Goal: Task Accomplishment & Management: Use online tool/utility

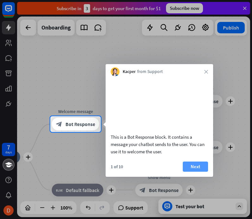
click at [194, 171] on button "Next" at bounding box center [195, 166] width 25 height 10
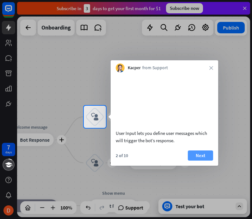
click at [194, 160] on button "Next" at bounding box center [200, 155] width 25 height 10
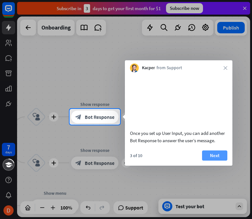
click at [194, 160] on button "Next" at bounding box center [214, 155] width 25 height 10
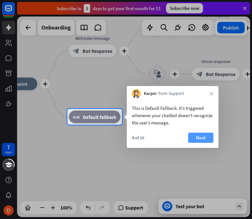
click at [194, 136] on button "Next" at bounding box center [200, 137] width 25 height 10
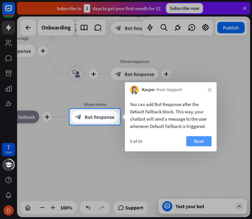
click at [194, 141] on button "Next" at bounding box center [199, 141] width 25 height 10
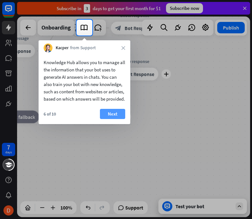
click at [113, 119] on button "Next" at bounding box center [112, 114] width 25 height 10
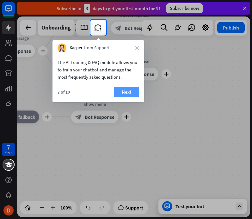
click at [124, 94] on button "Next" at bounding box center [126, 92] width 25 height 10
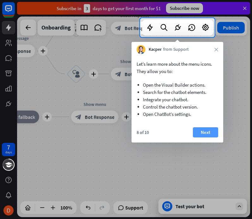
click at [194, 137] on button "Next" at bounding box center [205, 132] width 25 height 10
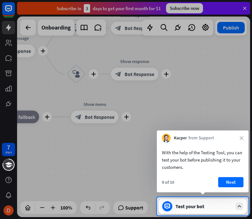
click at [194, 135] on div "Kacper from Support close" at bounding box center [203, 136] width 92 height 12
click at [194, 182] on button "Next" at bounding box center [231, 182] width 25 height 10
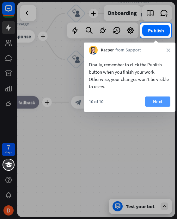
click at [159, 100] on button "Next" at bounding box center [157, 101] width 25 height 10
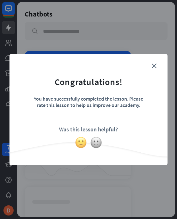
click at [82, 143] on img at bounding box center [81, 142] width 12 height 12
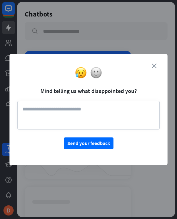
click at [156, 66] on icon "close" at bounding box center [154, 65] width 5 height 5
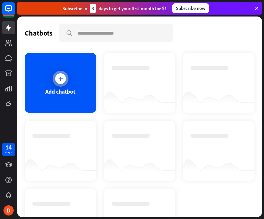
click at [60, 80] on icon at bounding box center [60, 78] width 6 height 6
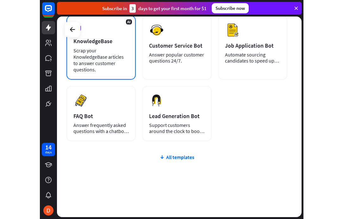
scroll to position [127, 0]
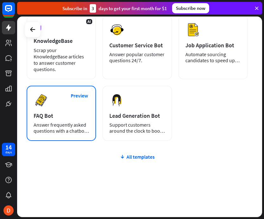
click at [55, 123] on div "Answer frequently asked questions with a chatbot and save your time." at bounding box center [61, 128] width 55 height 12
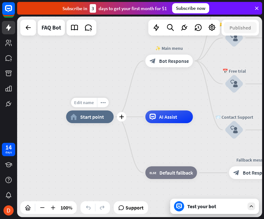
click at [87, 102] on span "Edit name" at bounding box center [84, 102] width 20 height 6
type input "***"
click at [72, 148] on div "*** home_2 Start point ✨ Main menu block_bot_response Bot Response 💲 Subscripti…" at bounding box center [139, 116] width 245 height 200
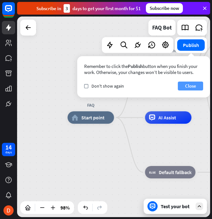
click at [190, 84] on button "Close" at bounding box center [190, 85] width 25 height 9
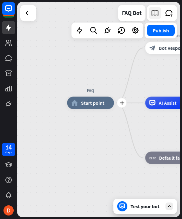
click at [154, 15] on icon at bounding box center [154, 13] width 8 height 8
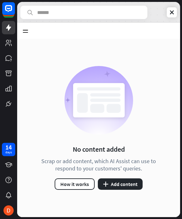
click at [181, 82] on div "FAQ Bot Knowledge Hub Learn Websites 0 Articles 0 KnowledgeBase 0 Zendesk 0 Fil…" at bounding box center [99, 109] width 164 height 219
click at [131, 185] on button "plus Add content" at bounding box center [120, 183] width 45 height 11
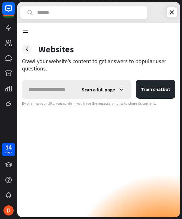
click at [121, 88] on icon at bounding box center [121, 89] width 6 height 6
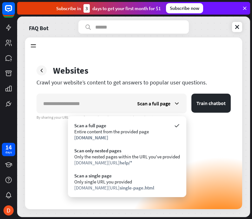
click at [194, 146] on div "Scan a full page Train chatbot By sharing your URL, you confirm you have the ne…" at bounding box center [133, 150] width 194 height 115
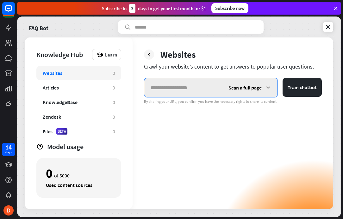
click at [194, 92] on input "text" at bounding box center [183, 87] width 78 height 19
paste input "**********"
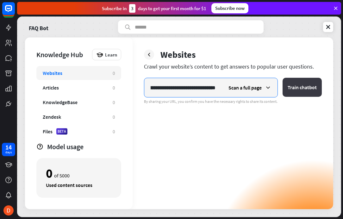
type input "**********"
click at [194, 87] on button "Train chatbot" at bounding box center [302, 87] width 39 height 19
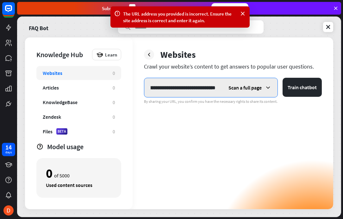
scroll to position [0, 0]
drag, startPoint x: 185, startPoint y: 87, endPoint x: 98, endPoint y: 99, distance: 88.2
click at [144, 97] on input "**********" at bounding box center [183, 87] width 78 height 19
click at [178, 88] on input "**********" at bounding box center [183, 87] width 78 height 19
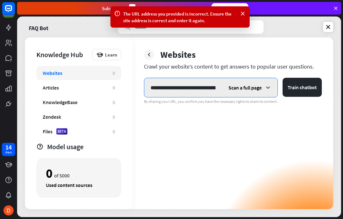
click at [178, 88] on input "**********" at bounding box center [183, 87] width 78 height 19
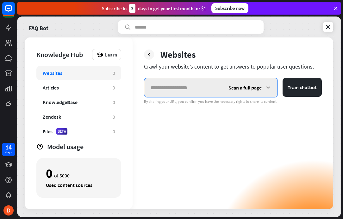
click at [188, 86] on input "text" at bounding box center [183, 87] width 78 height 19
paste input "**********"
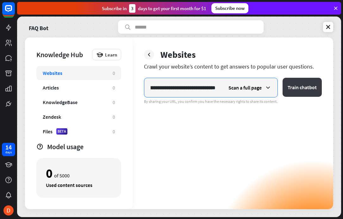
type input "**********"
click at [194, 84] on button "Train chatbot" at bounding box center [302, 87] width 39 height 19
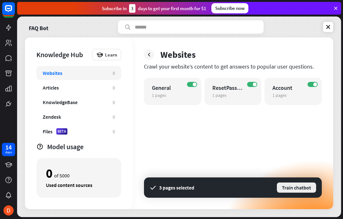
click at [194, 187] on button "Train chatbot" at bounding box center [297, 187] width 41 height 11
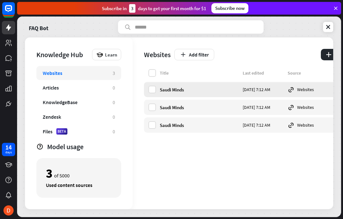
click at [194, 88] on icon at bounding box center [291, 89] width 7 height 7
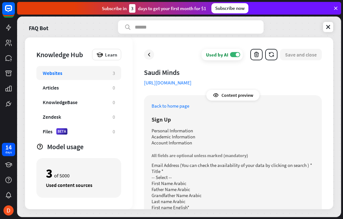
click at [194, 95] on div "Content preview" at bounding box center [233, 95] width 53 height 11
click at [194, 95] on icon at bounding box center [216, 95] width 6 height 6
click at [171, 105] on link "Back to home page" at bounding box center [171, 106] width 38 height 6
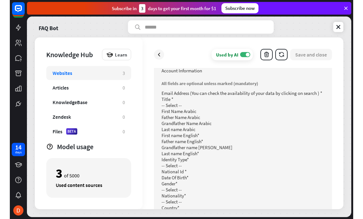
scroll to position [72, 0]
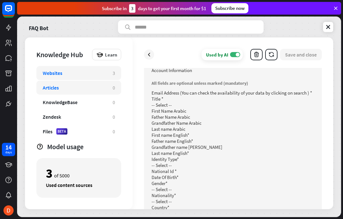
click at [69, 91] on div "Articles 0" at bounding box center [78, 87] width 85 height 14
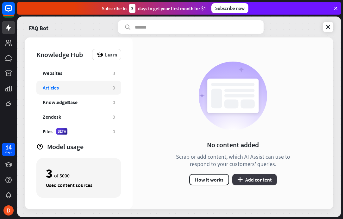
click at [194, 181] on button "plus Add content" at bounding box center [255, 179] width 45 height 11
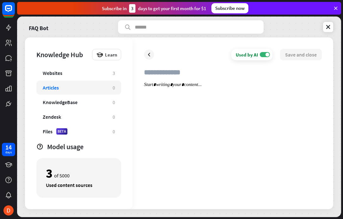
click at [141, 154] on div "Used by AI ON Save and close" at bounding box center [233, 122] width 201 height 171
click at [64, 105] on div "KnowledgeBase" at bounding box center [60, 102] width 35 height 6
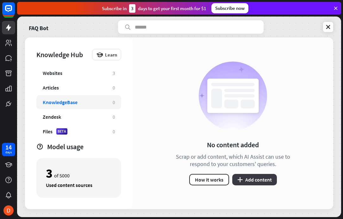
click at [194, 179] on button "plus Add content" at bounding box center [255, 179] width 45 height 11
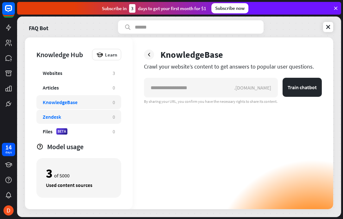
click at [76, 116] on div "Zendesk" at bounding box center [75, 116] width 64 height 6
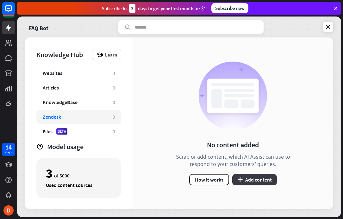
click at [194, 179] on button "plus Add content" at bounding box center [255, 179] width 45 height 11
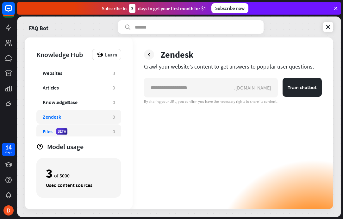
click at [70, 133] on div "Files BETA" at bounding box center [75, 131] width 64 height 6
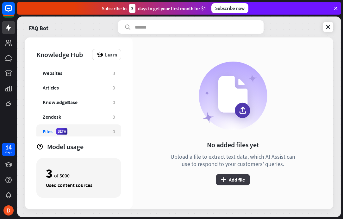
click at [194, 183] on button "plus Add file" at bounding box center [233, 179] width 34 height 11
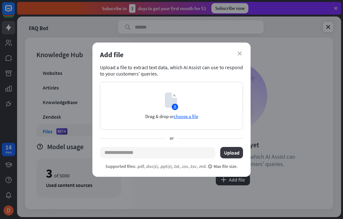
click at [194, 149] on button "Upload" at bounding box center [231, 152] width 23 height 11
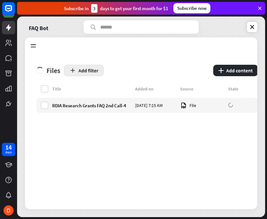
click at [80, 73] on button "Add filter" at bounding box center [84, 70] width 40 height 11
click at [166, 143] on div "Title Added on Source State RDIA Research Grants FAQ 2nd Call-4 [DATE] 7:15 AM …" at bounding box center [147, 147] width 222 height 124
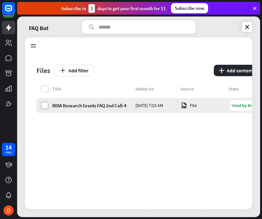
click at [46, 104] on label at bounding box center [45, 105] width 8 height 8
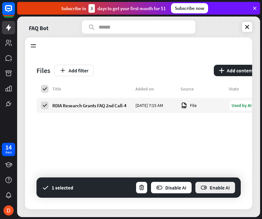
click at [194, 188] on icon "button" at bounding box center [203, 187] width 7 height 7
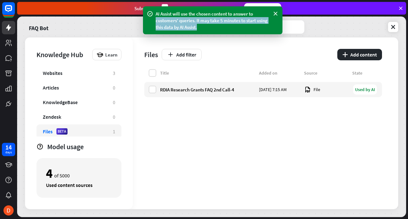
drag, startPoint x: 262, startPoint y: 16, endPoint x: 217, endPoint y: 33, distance: 48.5
click at [194, 33] on div "AI Assist will use the chosen content to answer to customers' queries. It may t…" at bounding box center [212, 20] width 139 height 28
drag, startPoint x: 156, startPoint y: 14, endPoint x: 199, endPoint y: 31, distance: 46.3
click at [194, 31] on div "AI Assist will use the chosen content to answer to customers' queries. It may t…" at bounding box center [212, 20] width 139 height 28
copy div "AI Assist will use the chosen content to answer to customers' queries. It may t…"
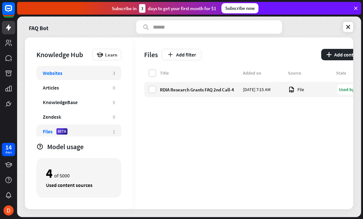
click at [54, 77] on div "Websites 3" at bounding box center [78, 73] width 85 height 14
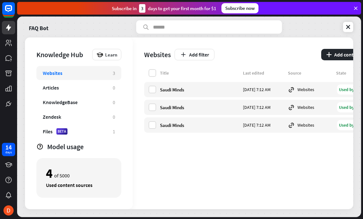
scroll to position [0, 13]
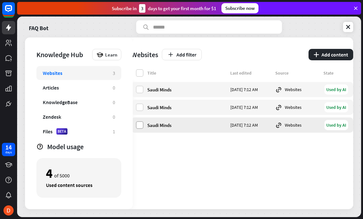
click at [140, 126] on label at bounding box center [140, 125] width 8 height 8
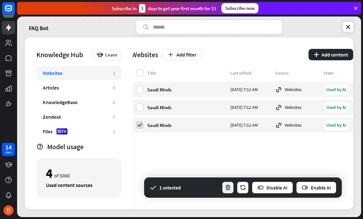
click at [194, 188] on icon "button" at bounding box center [228, 187] width 7 height 7
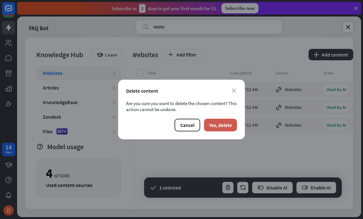
click at [194, 124] on button "Yes, delete" at bounding box center [220, 124] width 33 height 13
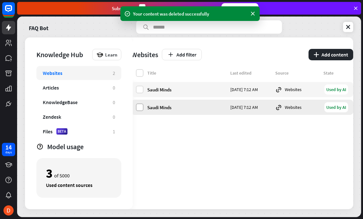
click at [139, 109] on label at bounding box center [140, 107] width 8 height 8
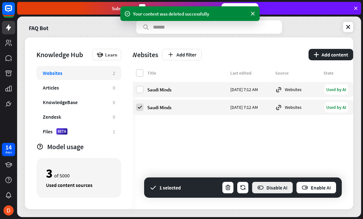
click at [194, 186] on button "Disable AI" at bounding box center [273, 187] width 42 height 13
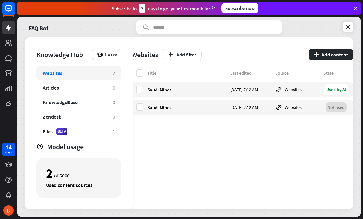
scroll to position [0, 0]
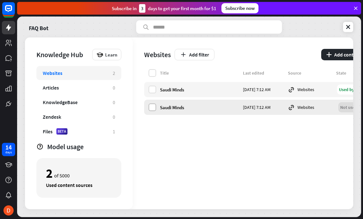
click at [152, 107] on label at bounding box center [153, 107] width 8 height 8
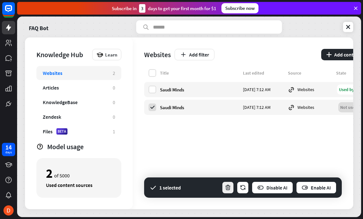
click at [194, 188] on icon "button" at bounding box center [228, 187] width 7 height 7
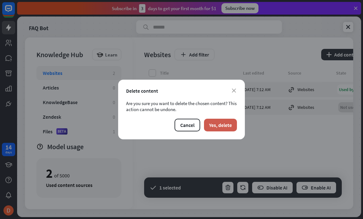
click at [194, 125] on button "Yes, delete" at bounding box center [220, 124] width 33 height 13
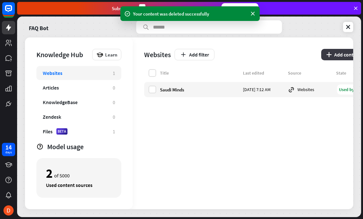
click at [194, 54] on button "plus Add content" at bounding box center [343, 54] width 45 height 11
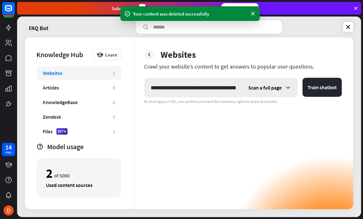
scroll to position [0, 43]
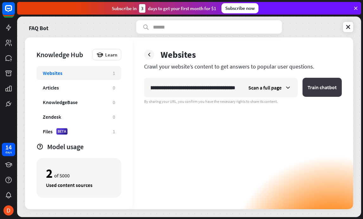
type input "**********"
click at [194, 88] on button "Train chatbot" at bounding box center [322, 87] width 39 height 19
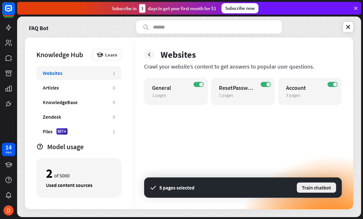
click at [194, 187] on button "Train chatbot" at bounding box center [316, 187] width 41 height 11
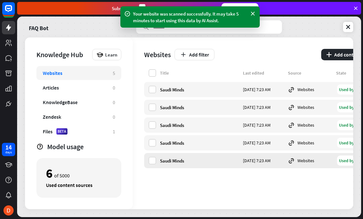
click at [194, 160] on div "Websites" at bounding box center [310, 160] width 44 height 7
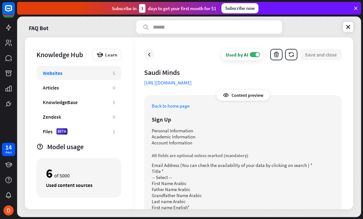
click at [192, 82] on link "[URL][DOMAIN_NAME]" at bounding box center [168, 82] width 48 height 6
click at [150, 54] on icon at bounding box center [149, 54] width 6 height 6
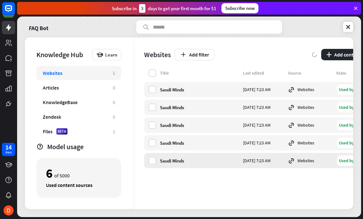
scroll to position [0, 13]
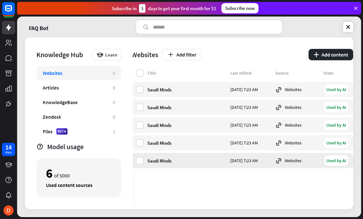
click at [194, 160] on div "Websites" at bounding box center [297, 160] width 44 height 7
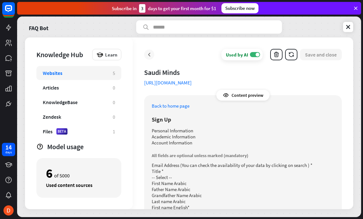
click at [150, 56] on icon at bounding box center [149, 54] width 6 height 6
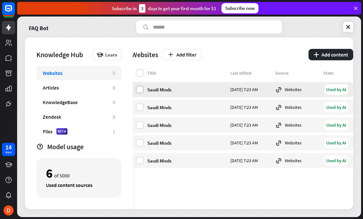
click at [141, 90] on label at bounding box center [140, 90] width 8 height 8
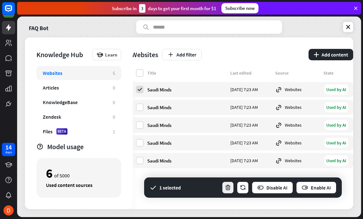
click at [194, 186] on icon "button" at bounding box center [228, 187] width 7 height 7
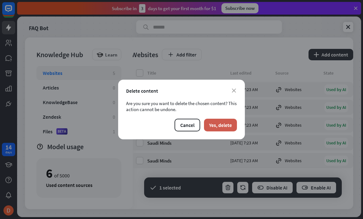
click at [194, 125] on button "Yes, delete" at bounding box center [220, 124] width 33 height 13
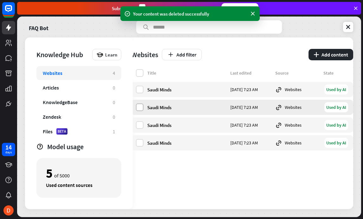
click at [141, 105] on label at bounding box center [140, 107] width 8 height 8
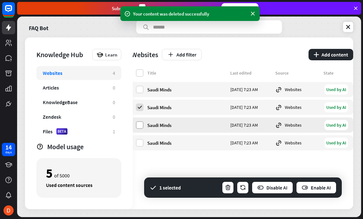
click at [141, 124] on label at bounding box center [140, 125] width 8 height 8
click at [140, 143] on label at bounding box center [140, 143] width 8 height 8
click at [140, 90] on label at bounding box center [140, 90] width 8 height 8
click at [194, 188] on icon "button" at bounding box center [228, 187] width 7 height 7
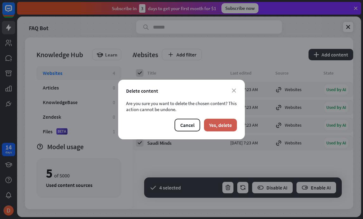
click at [194, 124] on button "Yes, delete" at bounding box center [220, 124] width 33 height 13
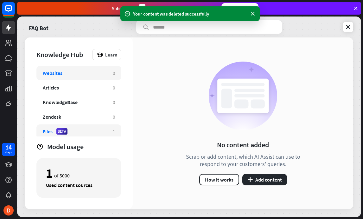
click at [96, 133] on div "Files BETA" at bounding box center [75, 131] width 64 height 6
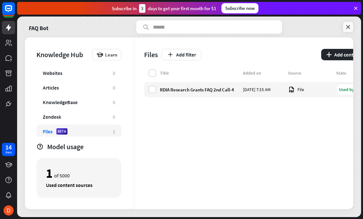
click at [194, 29] on icon at bounding box center [348, 27] width 6 height 6
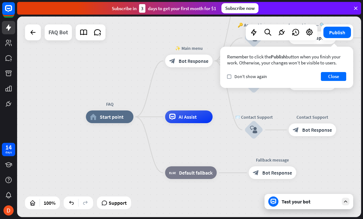
click at [60, 35] on div "FAQ Bot" at bounding box center [58, 32] width 20 height 16
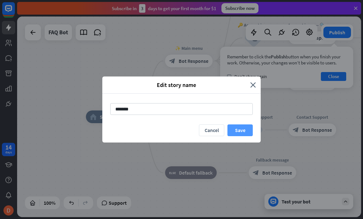
click at [194, 132] on button "Save" at bounding box center [239, 130] width 25 height 12
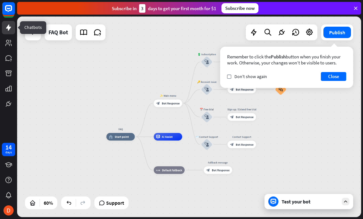
click at [10, 26] on icon at bounding box center [9, 28] width 8 height 8
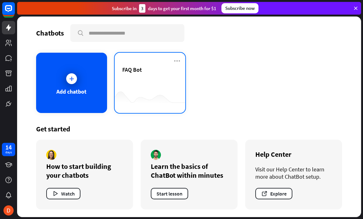
click at [128, 73] on div "FAQ Bot" at bounding box center [150, 77] width 56 height 22
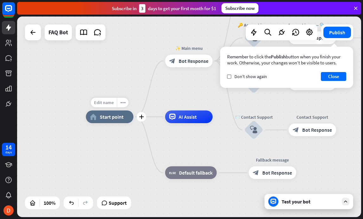
click at [106, 103] on span "Edit name" at bounding box center [104, 102] width 20 height 6
click at [109, 140] on div "*** home_2 Start point ✨ Main menu block_bot_response Bot Response 💲 Subscripti…" at bounding box center [258, 217] width 344 height 200
click at [194, 202] on div "Test your bot" at bounding box center [310, 201] width 57 height 6
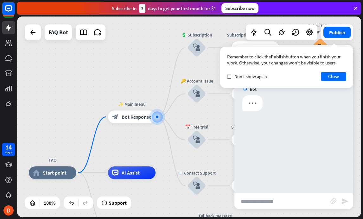
click at [194, 201] on input "text" at bounding box center [282, 201] width 96 height 16
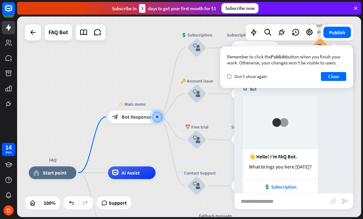
scroll to position [53, 0]
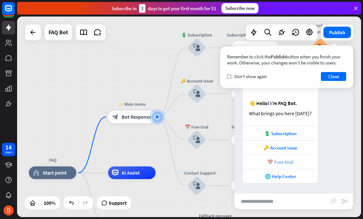
click at [194, 162] on div "📅 Free trial" at bounding box center [280, 162] width 69 height 6
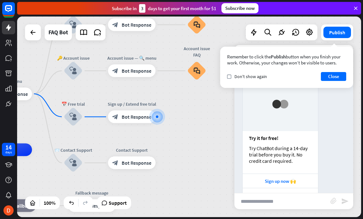
scroll to position [239, 0]
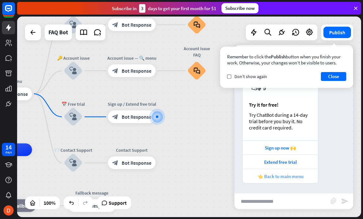
click at [194, 175] on div "👈 Back to main menu" at bounding box center [280, 176] width 69 height 6
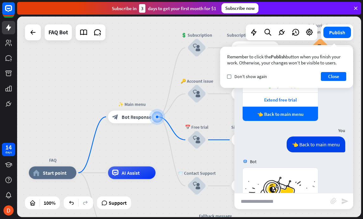
scroll to position [427, 0]
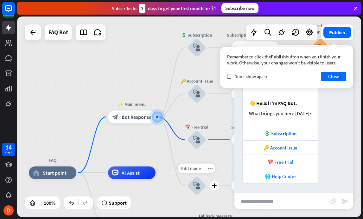
click at [194, 195] on div "Edit name more_horiz plus 📨 Contact Support block_user_input" at bounding box center [196, 185] width 19 height 19
click at [194, 76] on button "Close" at bounding box center [333, 76] width 25 height 9
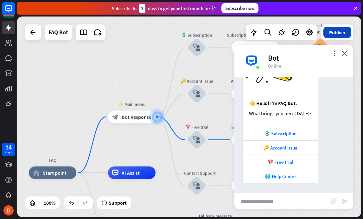
click at [194, 30] on button "Publish" at bounding box center [337, 32] width 28 height 11
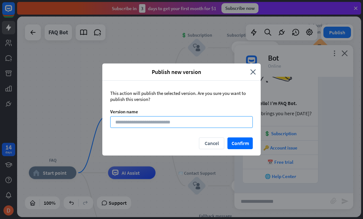
click at [141, 124] on input at bounding box center [181, 122] width 143 height 12
type input "*"
click at [145, 120] on input "***" at bounding box center [181, 122] width 143 height 12
paste input "**********"
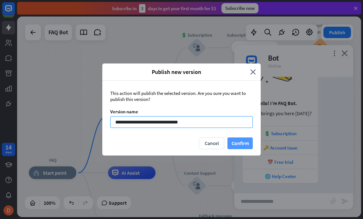
type input "**********"
click at [194, 144] on button "Confirm" at bounding box center [239, 143] width 25 height 12
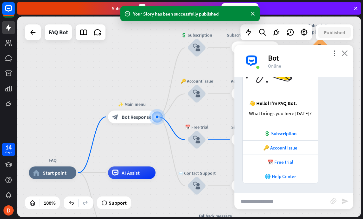
click at [194, 54] on icon "close" at bounding box center [344, 53] width 6 height 6
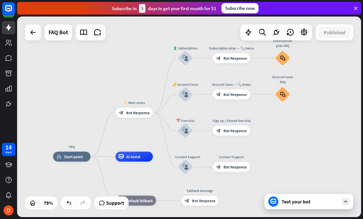
click at [194, 201] on div "Test your bot" at bounding box center [310, 201] width 57 height 6
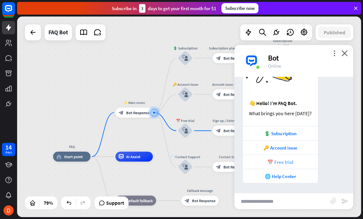
click at [194, 161] on div "📅 Free trial" at bounding box center [280, 162] width 69 height 6
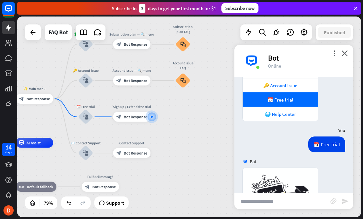
scroll to position [613, 0]
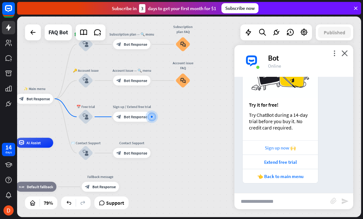
click at [194, 150] on div "Sign up now 🙌" at bounding box center [280, 147] width 69 height 6
